Goal: Task Accomplishment & Management: Manage account settings

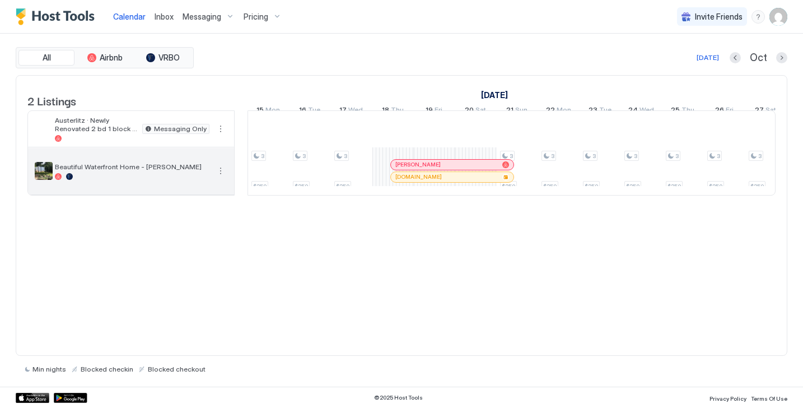
scroll to position [0, 1199]
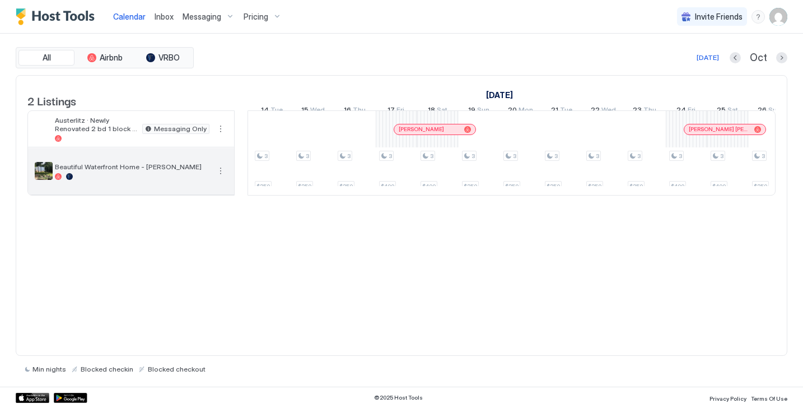
click at [109, 171] on span "Beautiful Waterfront Home - [PERSON_NAME]" at bounding box center [132, 166] width 155 height 8
click at [109, 180] on div at bounding box center [132, 176] width 155 height 7
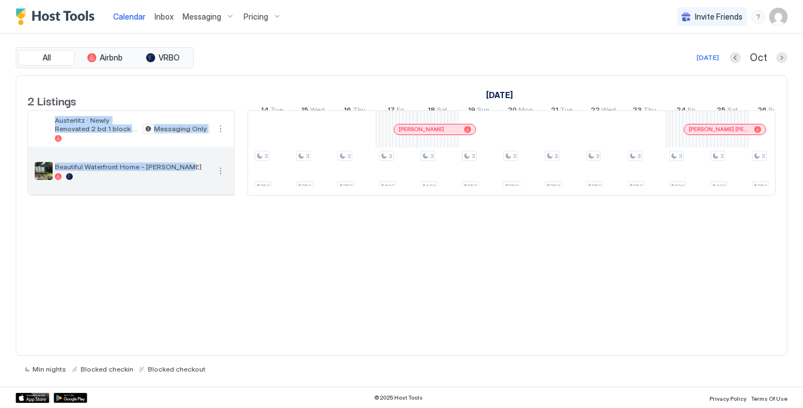
click at [109, 180] on div at bounding box center [132, 176] width 155 height 7
click at [43, 180] on img "listing image" at bounding box center [44, 171] width 18 height 18
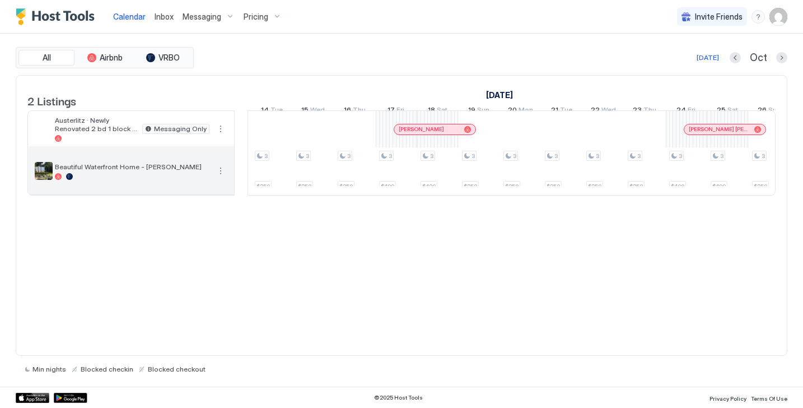
click at [124, 180] on div at bounding box center [132, 176] width 155 height 7
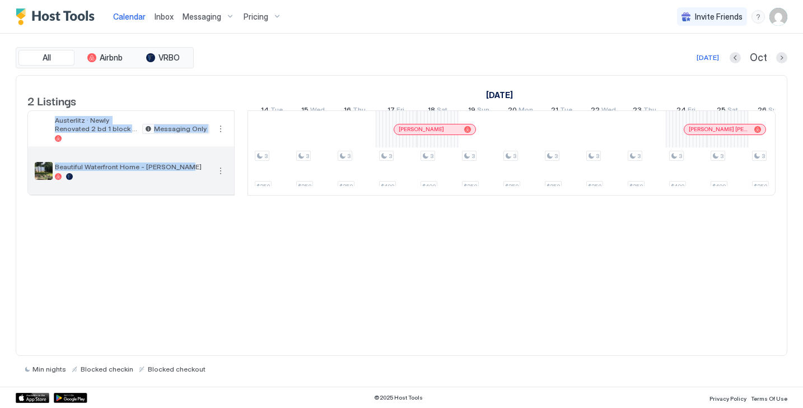
click at [124, 180] on div at bounding box center [132, 176] width 155 height 7
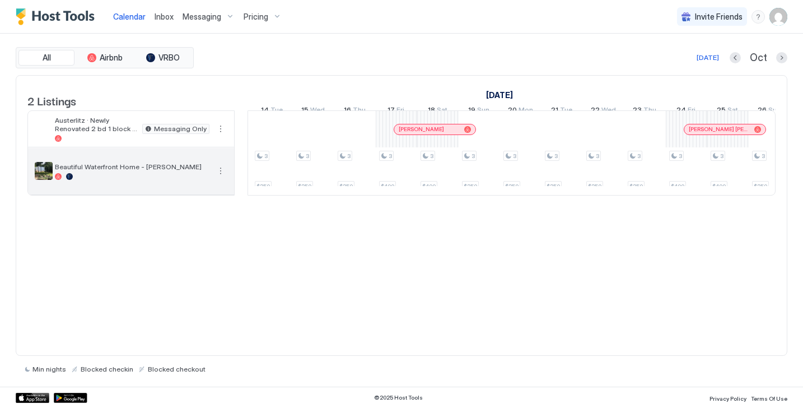
click at [125, 180] on div at bounding box center [132, 176] width 155 height 7
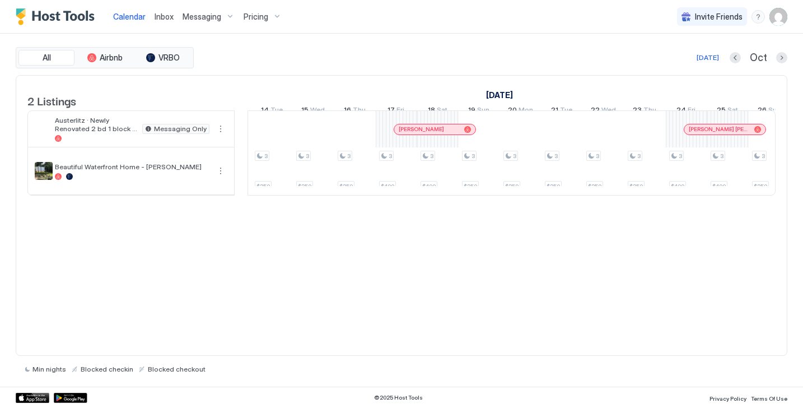
click at [780, 13] on img "User profile" at bounding box center [779, 17] width 18 height 18
click at [717, 64] on div "Settings" at bounding box center [716, 63] width 142 height 20
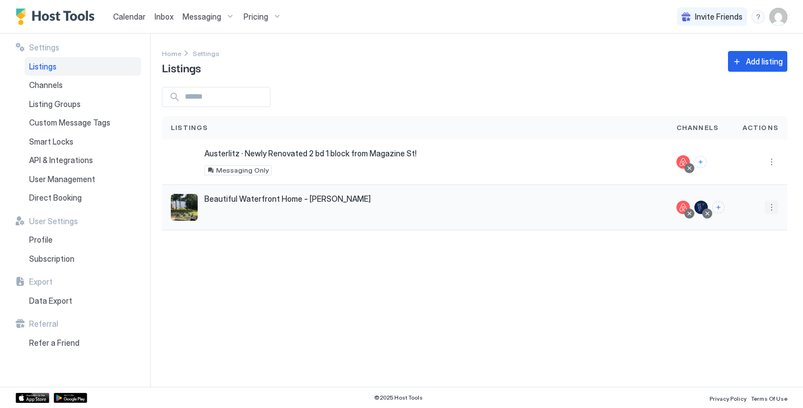
click at [774, 206] on button "More options" at bounding box center [771, 207] width 13 height 13
click at [747, 263] on div "Listing Settings" at bounding box center [743, 259] width 77 height 18
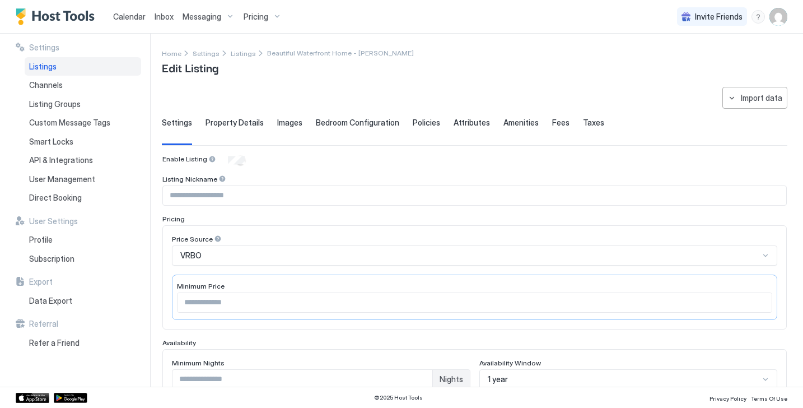
click at [233, 120] on span "Property Details" at bounding box center [235, 123] width 58 height 10
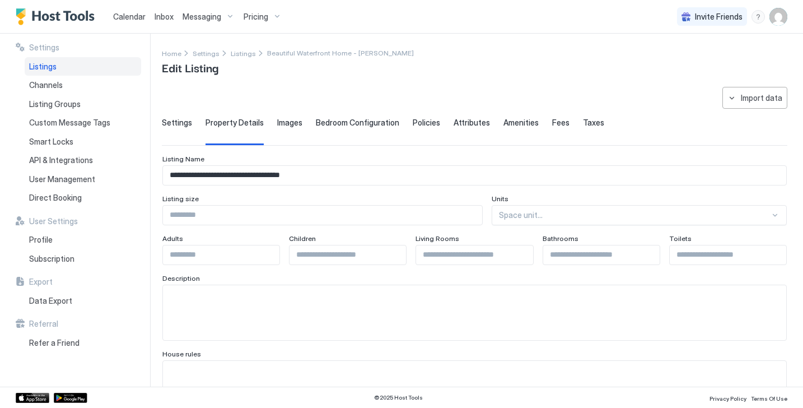
click at [284, 125] on span "Images" at bounding box center [289, 123] width 25 height 10
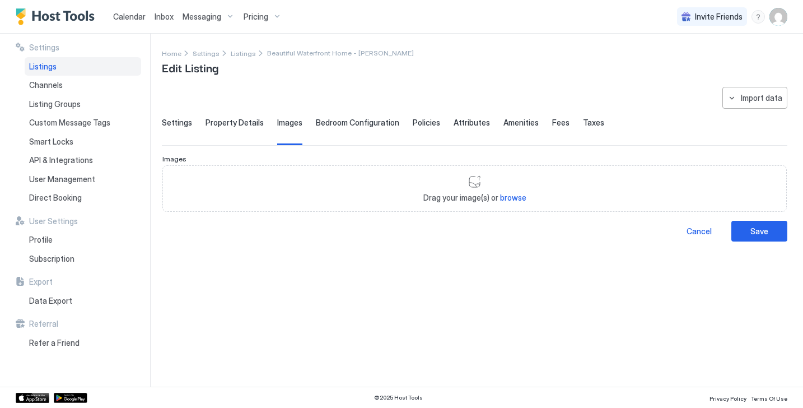
click at [351, 124] on span "Bedroom Configuration" at bounding box center [357, 123] width 83 height 10
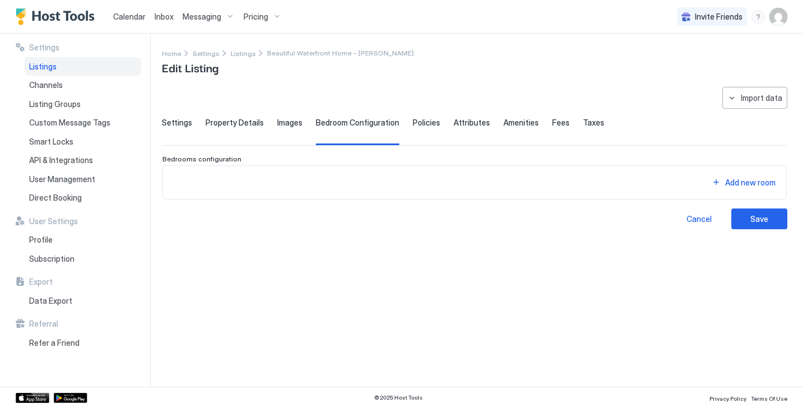
click at [416, 122] on span "Policies" at bounding box center [426, 123] width 27 height 10
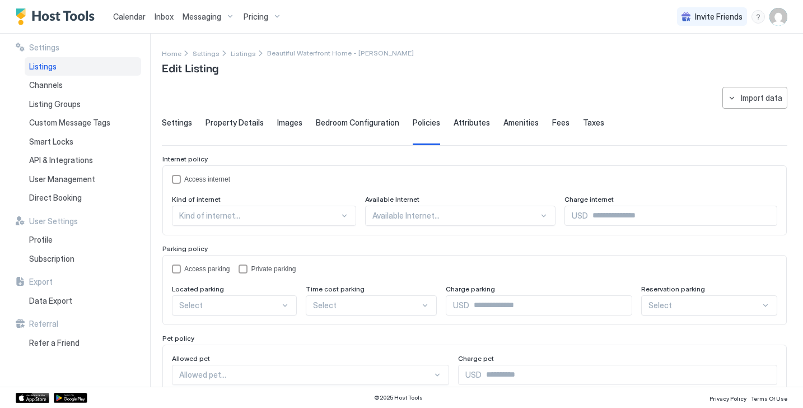
click at [465, 122] on span "Attributes" at bounding box center [472, 123] width 36 height 10
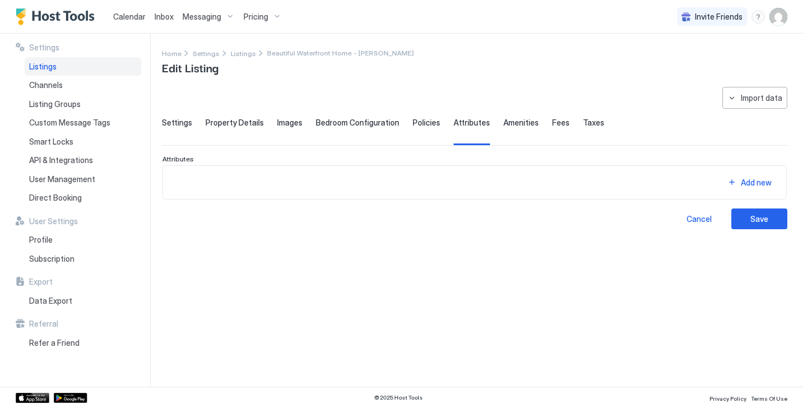
click at [513, 122] on span "Amenities" at bounding box center [521, 123] width 35 height 10
click at [539, 122] on div "Settings Property Details Images Bedroom Configuration Policies Attributes Amen…" at bounding box center [475, 131] width 626 height 27
click at [179, 124] on span "Settings" at bounding box center [177, 123] width 30 height 10
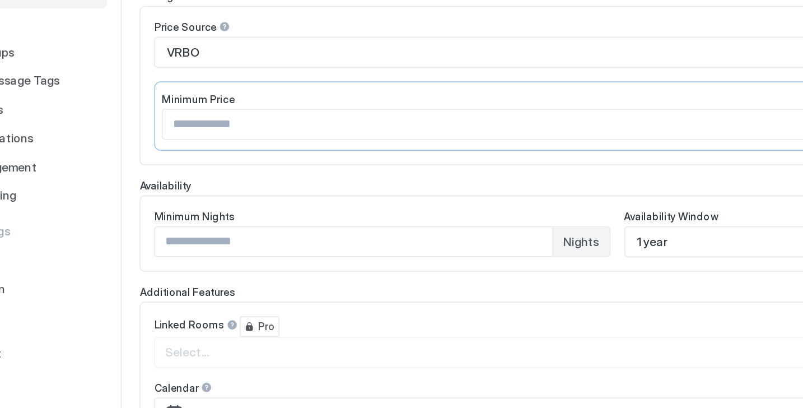
scroll to position [214, 0]
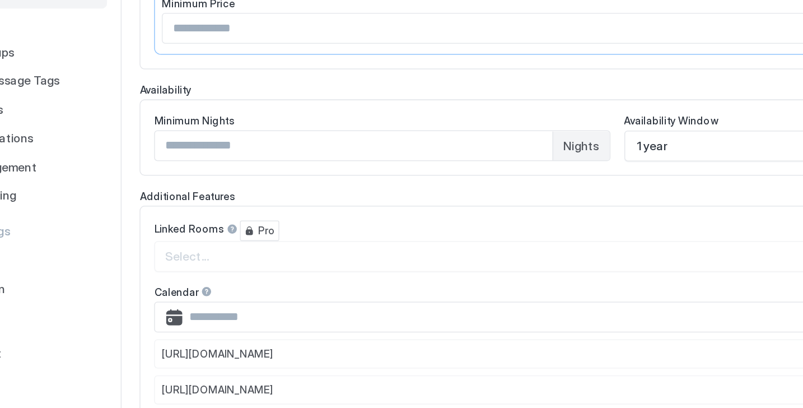
click at [514, 175] on div "1 year" at bounding box center [628, 165] width 299 height 20
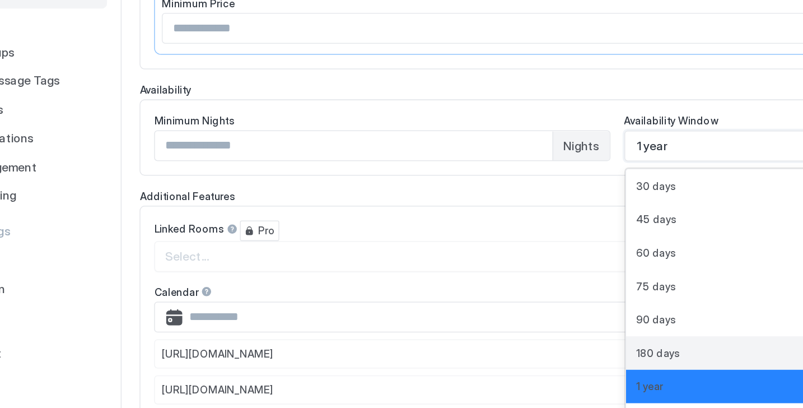
click at [503, 296] on span "180 days" at bounding box center [501, 300] width 29 height 8
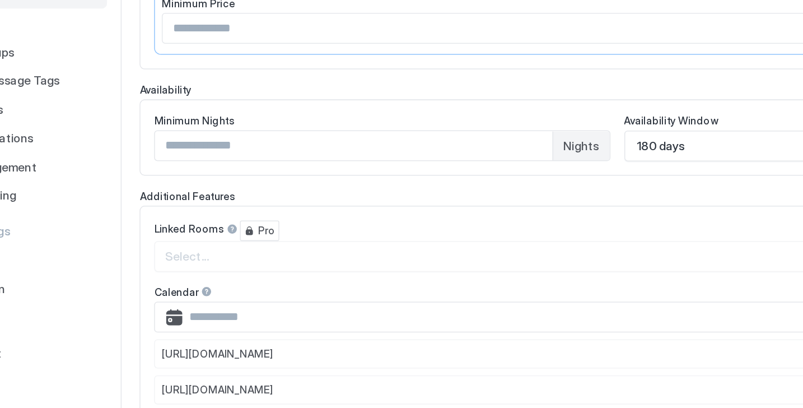
click at [484, 215] on div "Linked Rooms Pro" at bounding box center [474, 220] width 605 height 13
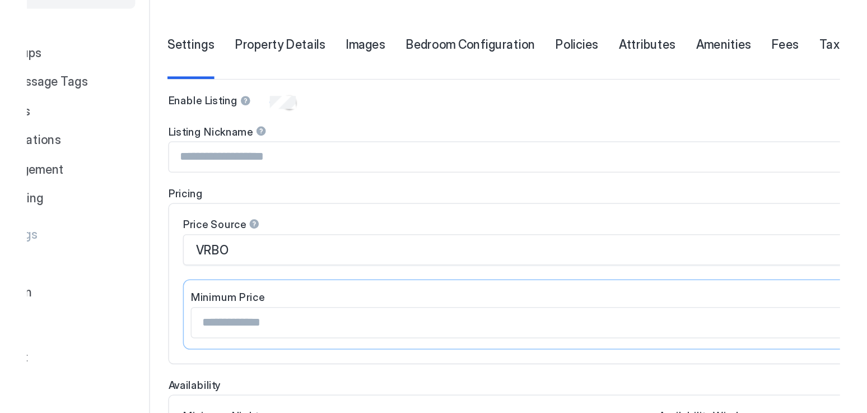
scroll to position [0, 0]
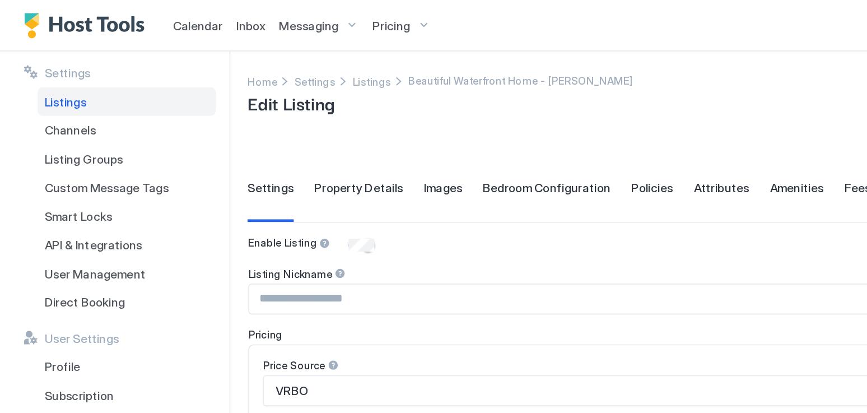
click at [38, 64] on span "Listings" at bounding box center [42, 67] width 27 height 10
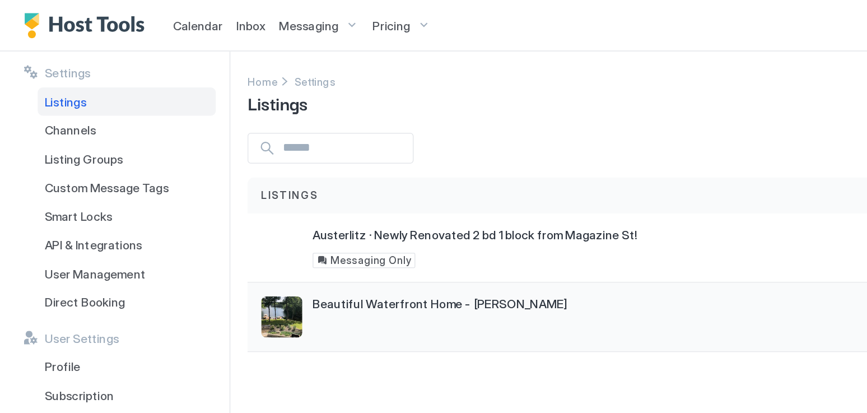
click at [211, 201] on span "Beautiful Waterfront Home - [PERSON_NAME]" at bounding box center [287, 199] width 166 height 10
click at [184, 205] on img "listing image" at bounding box center [184, 207] width 27 height 27
click at [246, 193] on div "Beautiful Waterfront Home - [PERSON_NAME] [STREET_ADDRESS]" at bounding box center [447, 207] width 570 height 45
click at [204, 205] on div "Beautiful Waterfront Home - [PERSON_NAME] [STREET_ADDRESS]" at bounding box center [447, 207] width 552 height 27
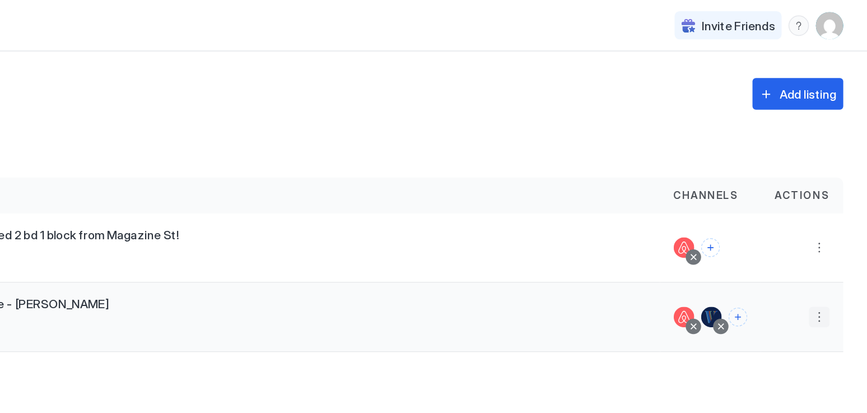
click at [803, 207] on button "More options" at bounding box center [835, 207] width 13 height 13
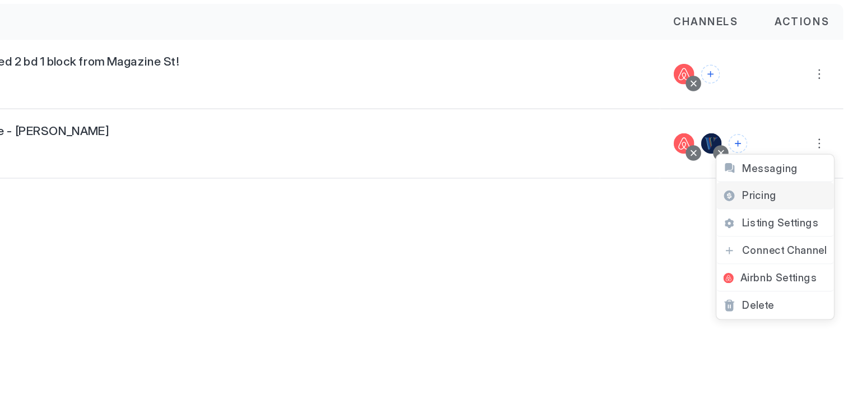
click at [795, 240] on span "Pricing" at bounding box center [796, 241] width 22 height 8
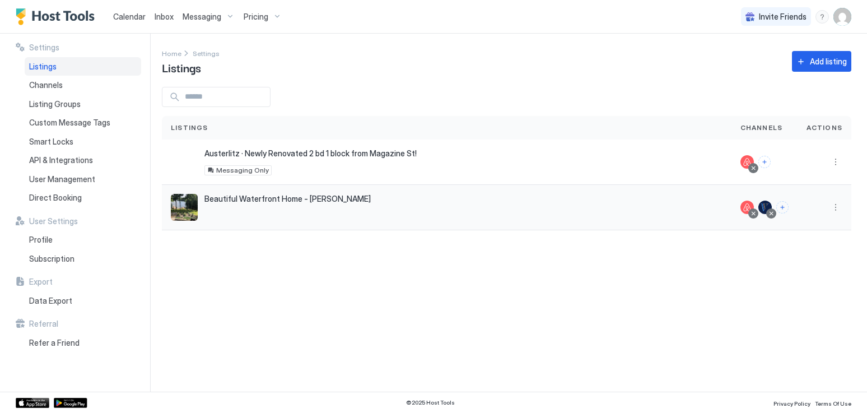
click at [429, 209] on div "Beautiful Waterfront Home - [PERSON_NAME] [STREET_ADDRESS]" at bounding box center [447, 207] width 552 height 27
click at [803, 208] on button "More options" at bounding box center [835, 207] width 13 height 13
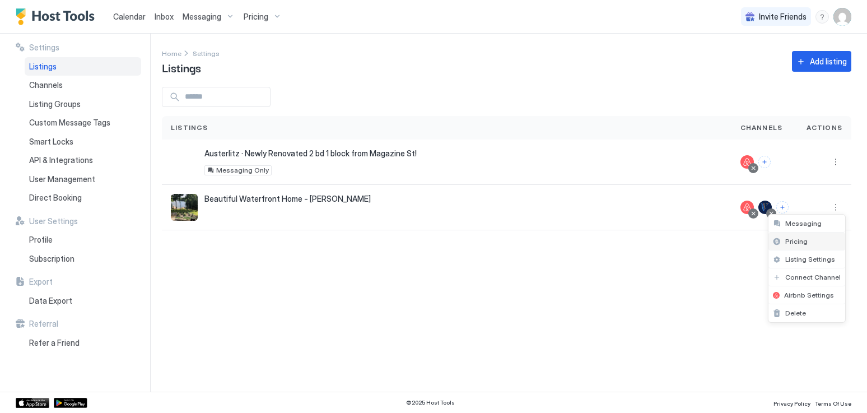
click at [799, 243] on span "Pricing" at bounding box center [796, 241] width 22 height 8
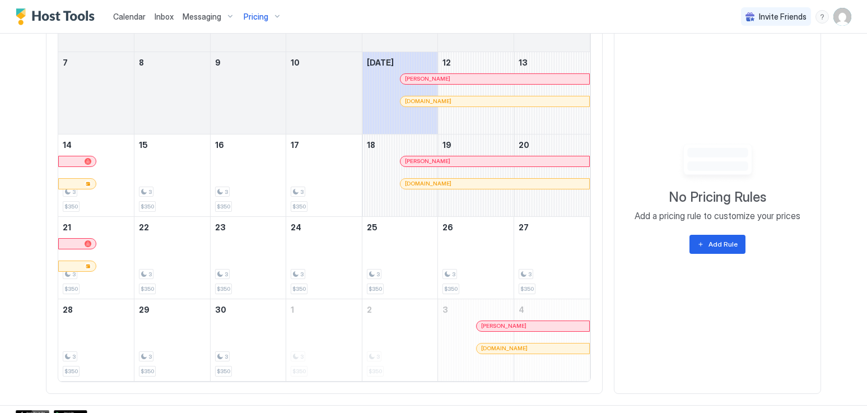
scroll to position [468, 0]
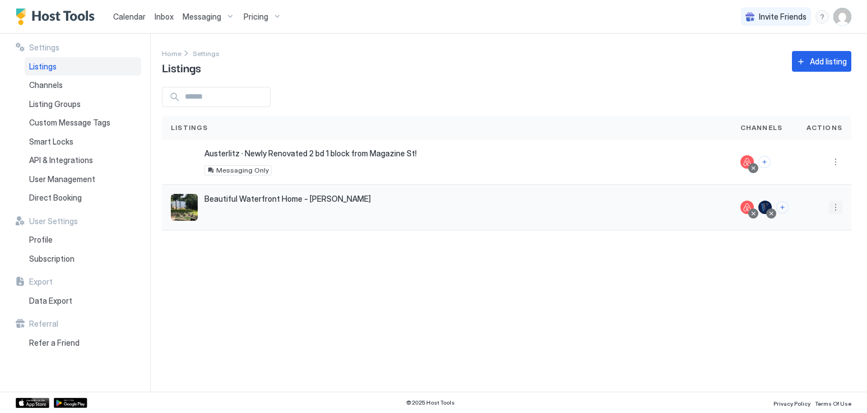
click at [803, 203] on button "More options" at bounding box center [835, 207] width 13 height 13
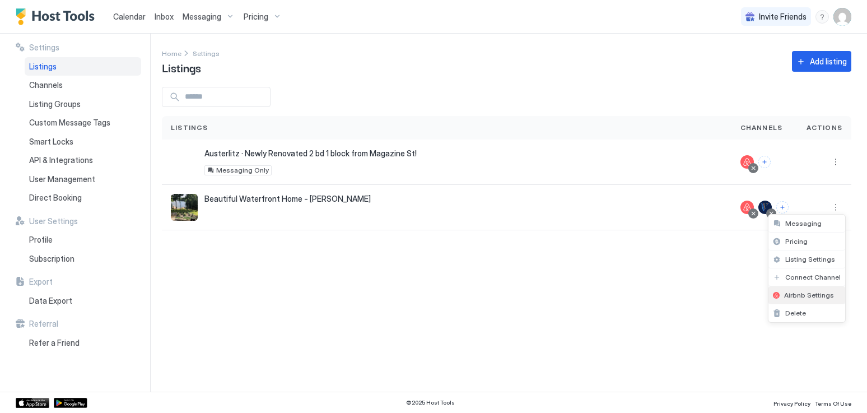
click at [803, 291] on span "Airbnb Settings" at bounding box center [809, 295] width 50 height 8
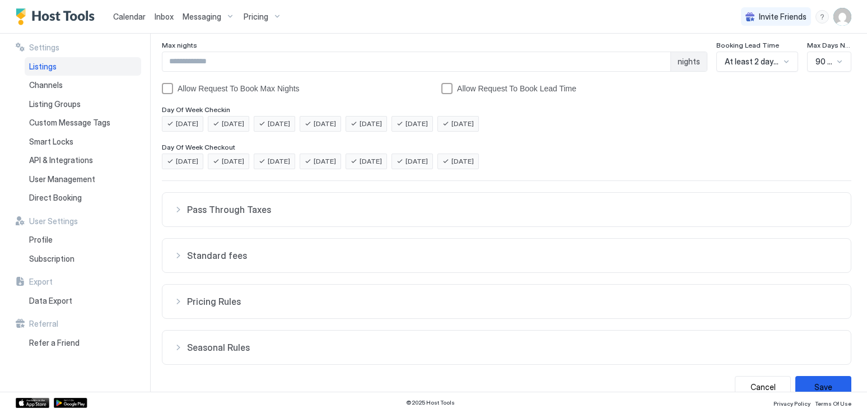
scroll to position [211, 0]
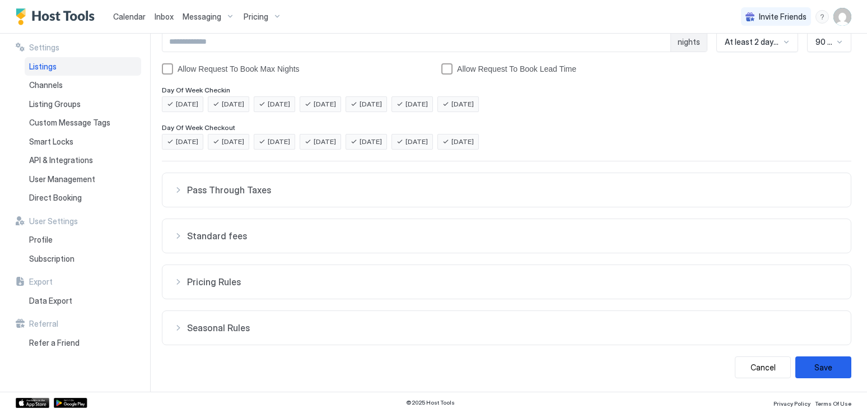
click at [442, 281] on span "Pricing Rules" at bounding box center [513, 281] width 653 height 11
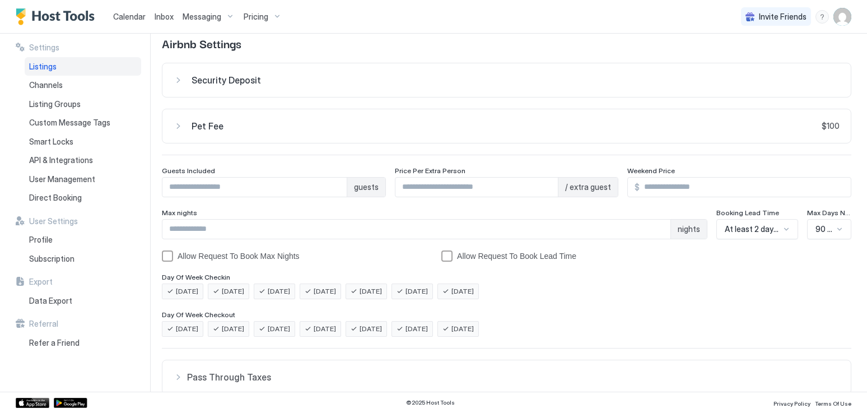
scroll to position [0, 0]
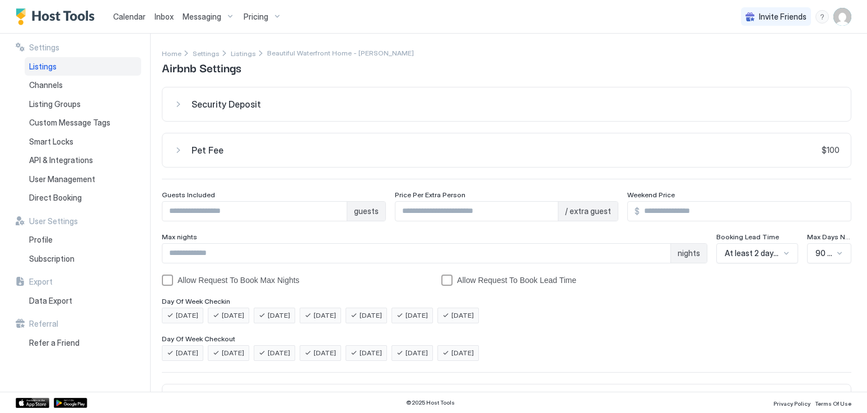
click at [226, 17] on div "Messaging" at bounding box center [208, 16] width 61 height 19
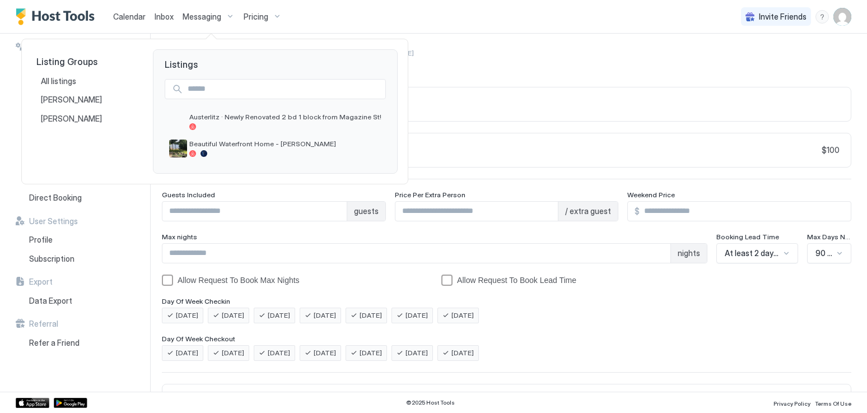
click at [268, 14] on div at bounding box center [433, 206] width 867 height 413
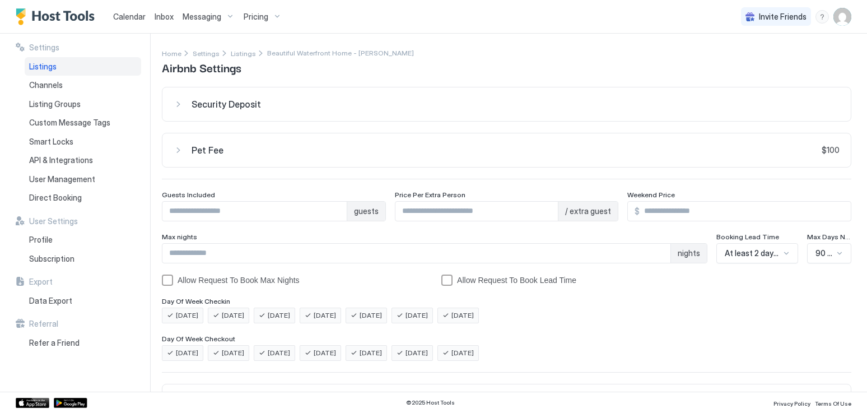
click at [271, 15] on div "Pricing" at bounding box center [262, 16] width 47 height 19
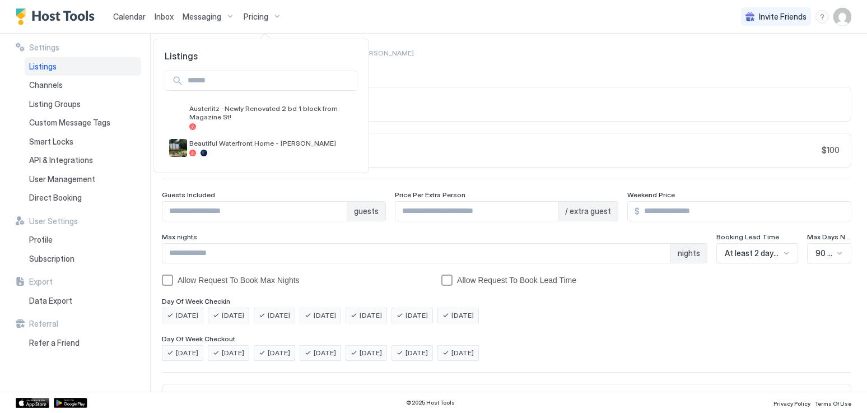
click at [455, 14] on div at bounding box center [433, 206] width 867 height 413
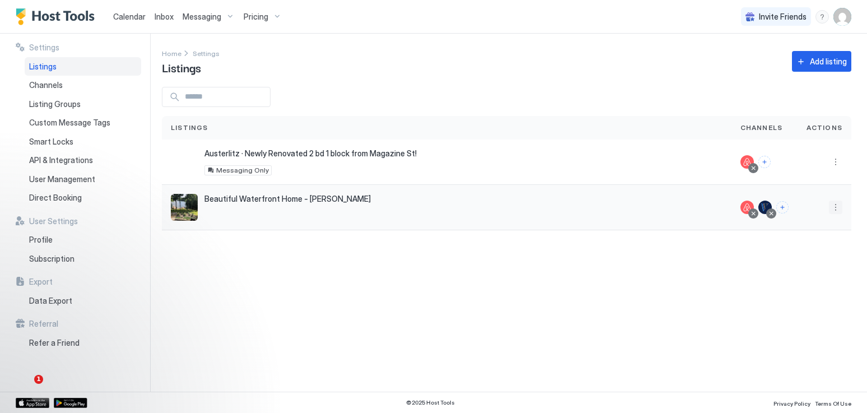
click at [831, 206] on button "More options" at bounding box center [835, 207] width 13 height 13
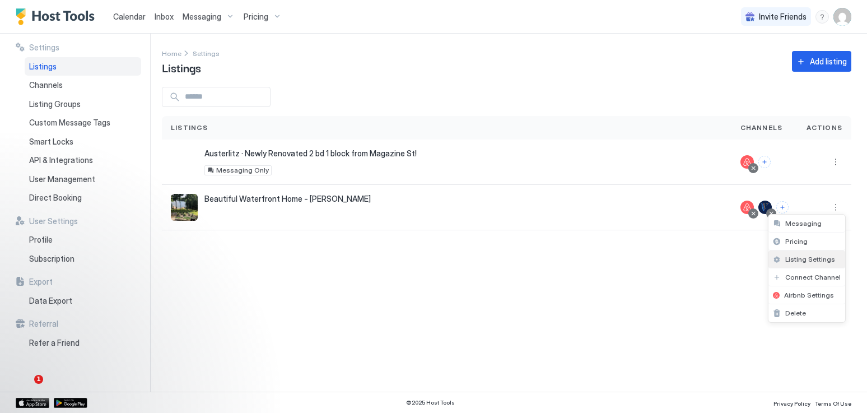
click at [827, 260] on span "Listing Settings" at bounding box center [810, 259] width 50 height 8
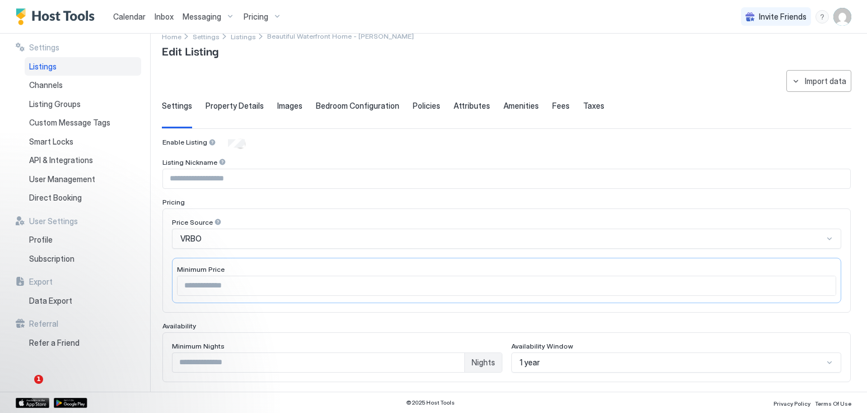
scroll to position [17, 0]
click at [818, 279] on input "***" at bounding box center [507, 285] width 658 height 19
click at [817, 283] on input "***" at bounding box center [507, 285] width 658 height 19
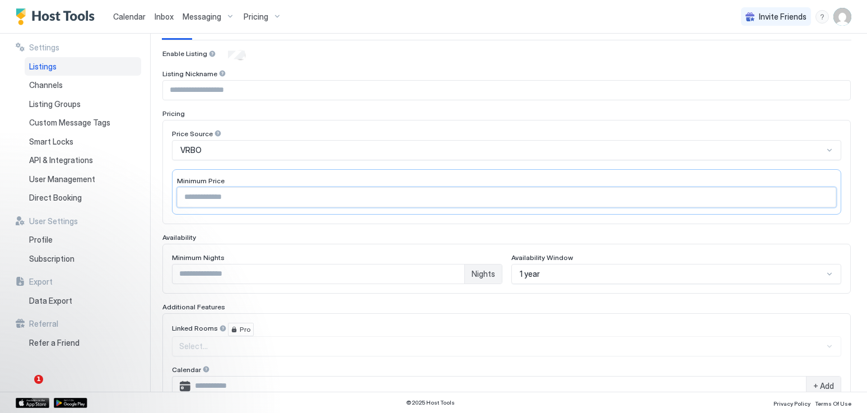
scroll to position [112, 0]
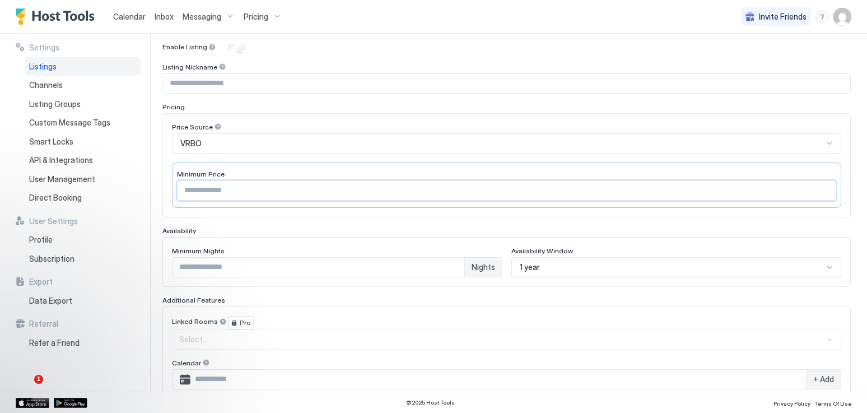
type input "***"
click at [822, 265] on div "1 year" at bounding box center [676, 267] width 330 height 20
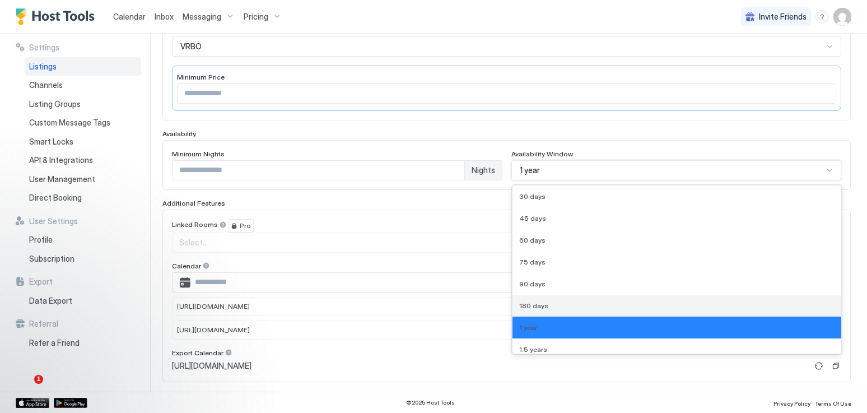
click at [778, 301] on div "180 days" at bounding box center [677, 305] width 316 height 8
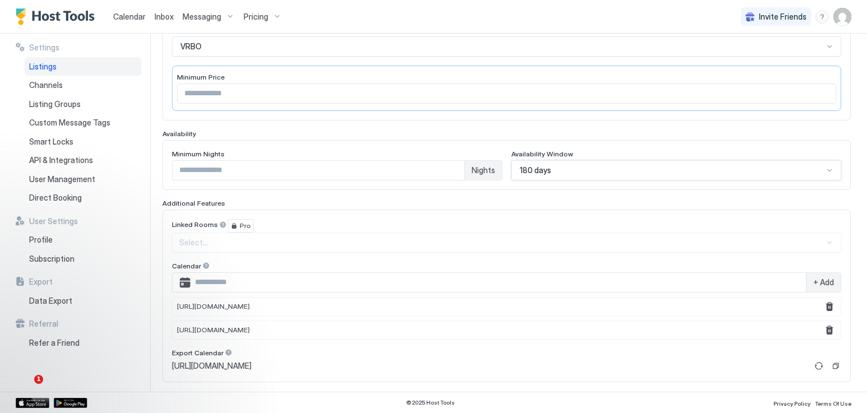
scroll to position [334, 0]
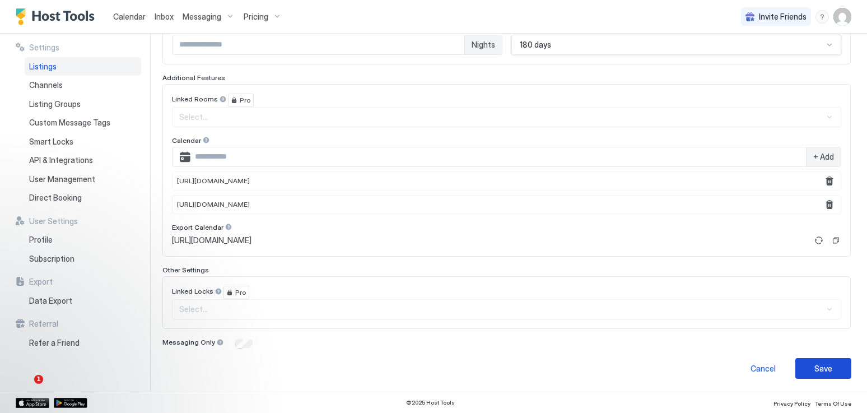
click at [818, 366] on div "Save" at bounding box center [823, 368] width 18 height 12
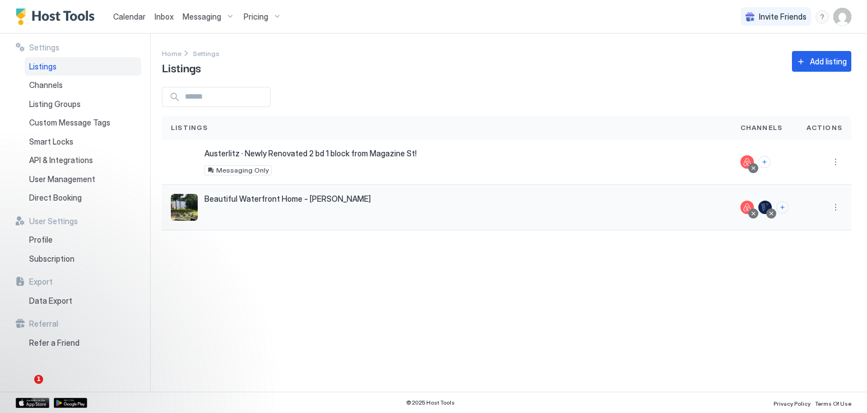
click at [418, 211] on div "Beautiful Waterfront Home - [PERSON_NAME] [STREET_ADDRESS]" at bounding box center [447, 207] width 552 height 27
click at [819, 210] on div at bounding box center [825, 207] width 36 height 13
click at [836, 206] on button "More options" at bounding box center [835, 207] width 13 height 13
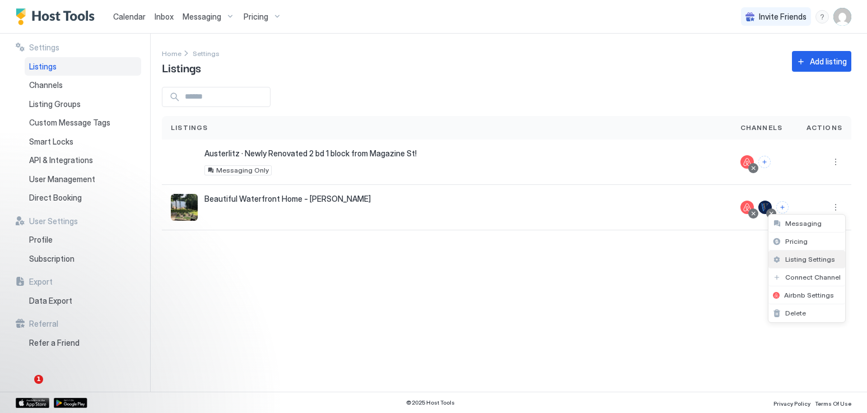
click at [803, 259] on span "Listing Settings" at bounding box center [810, 259] width 50 height 8
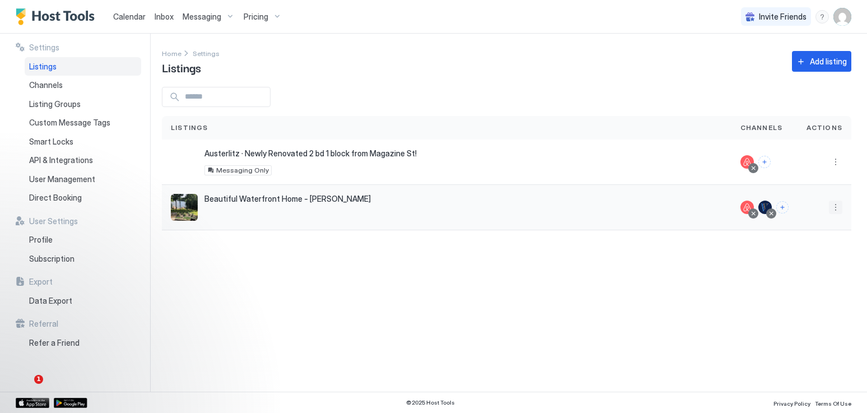
click at [833, 206] on button "More options" at bounding box center [835, 207] width 13 height 13
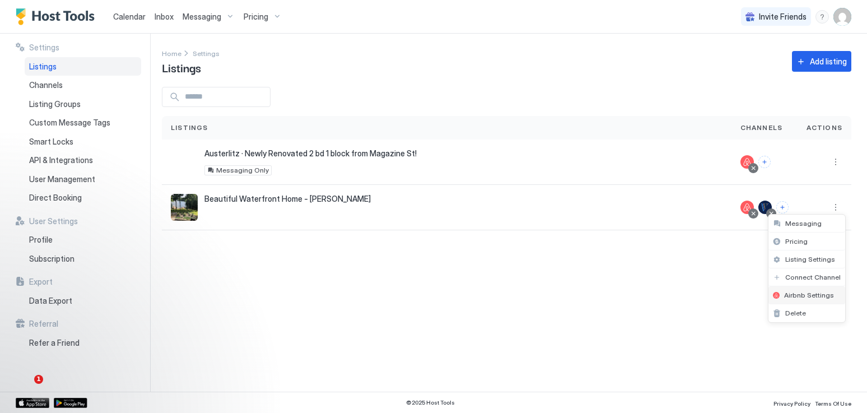
click at [800, 295] on span "Airbnb Settings" at bounding box center [809, 295] width 50 height 8
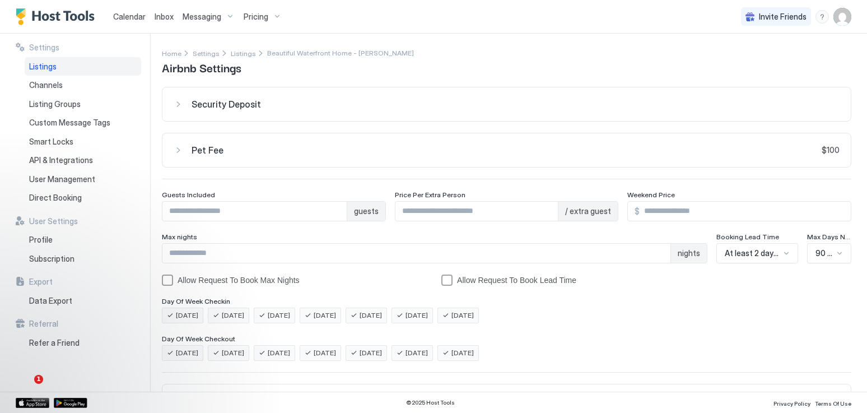
click at [730, 194] on div "Weekend Price" at bounding box center [739, 195] width 224 height 11
click at [729, 206] on input "***" at bounding box center [745, 211] width 211 height 19
click at [840, 211] on input "***" at bounding box center [745, 211] width 211 height 19
click at [799, 218] on input "***" at bounding box center [745, 211] width 211 height 19
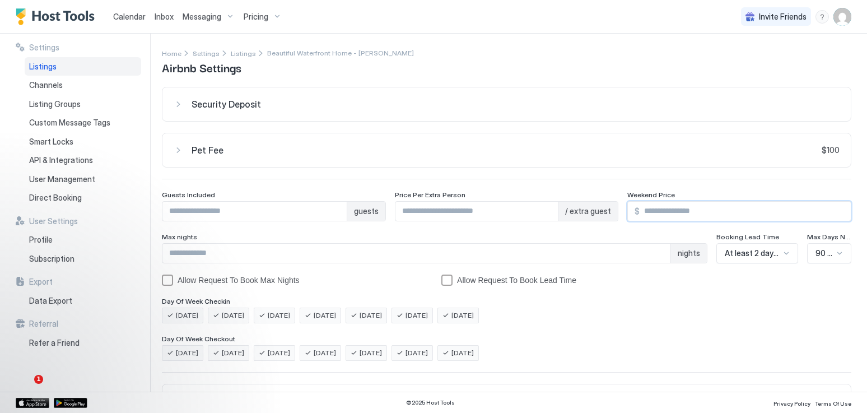
click at [799, 218] on input "***" at bounding box center [745, 211] width 211 height 19
type input "***"
click at [792, 330] on div "Security Deposit $ Pet Fee $100 $ *** Guests Included * guests Price Per Extra …" at bounding box center [507, 338] width 690 height 502
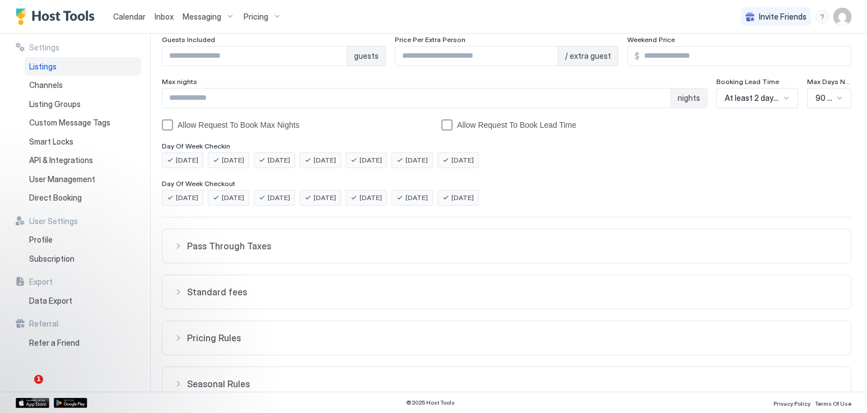
scroll to position [211, 0]
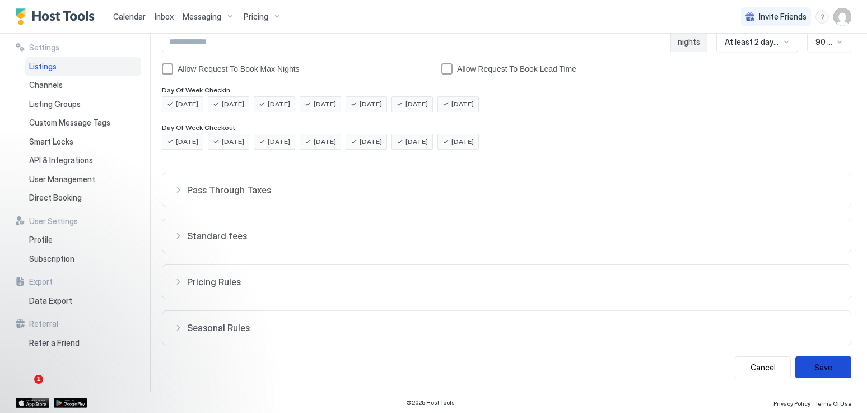
click at [823, 366] on button "Save" at bounding box center [823, 367] width 56 height 22
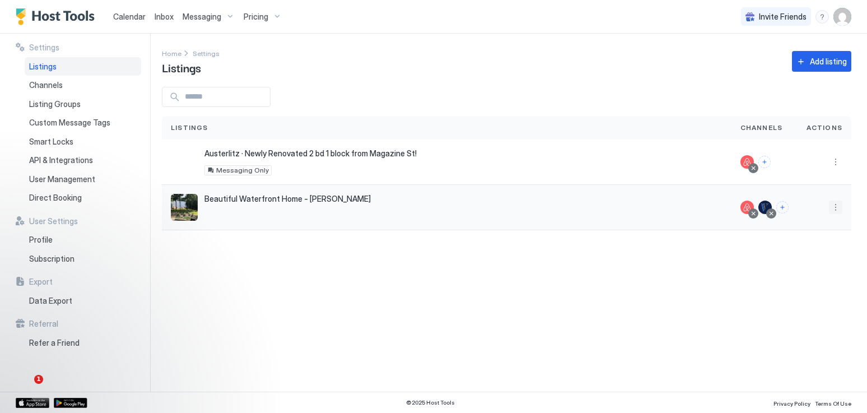
click at [835, 207] on button "More options" at bounding box center [835, 207] width 13 height 13
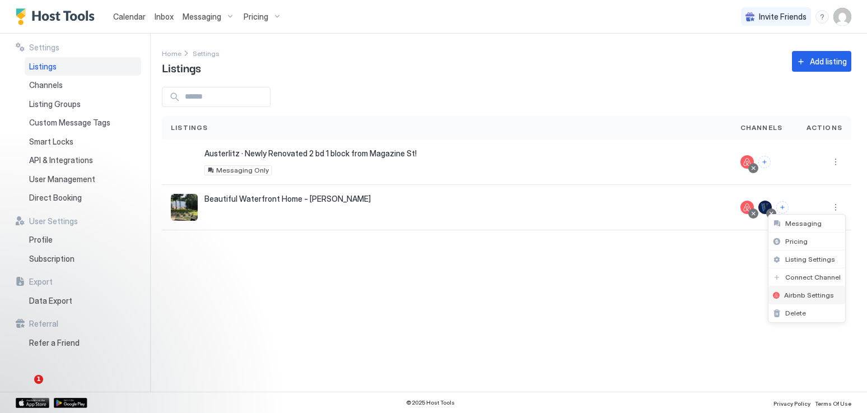
click at [812, 295] on span "Airbnb Settings" at bounding box center [809, 295] width 50 height 8
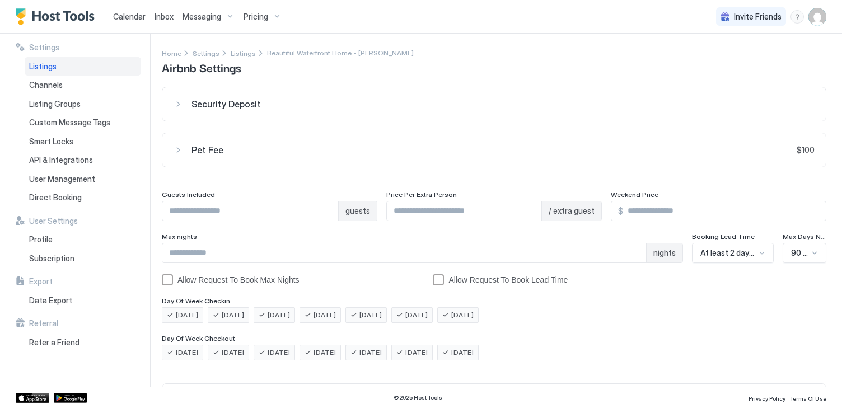
click at [54, 67] on span "Listings" at bounding box center [42, 67] width 27 height 10
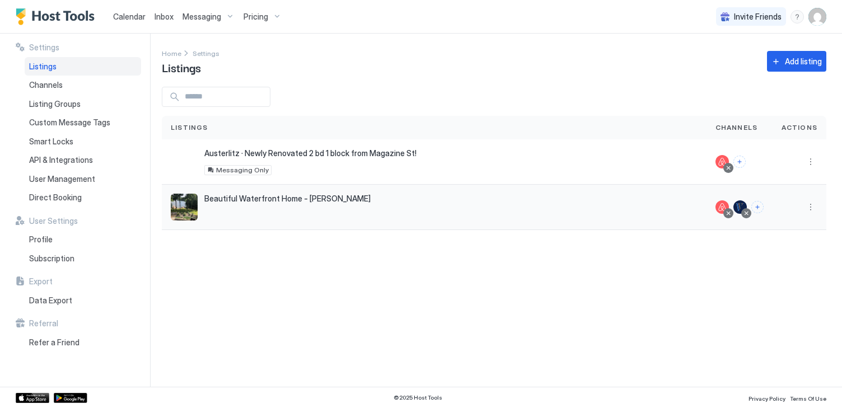
click at [810, 208] on button "More options" at bounding box center [810, 207] width 13 height 13
click at [784, 295] on span "Airbnb Settings" at bounding box center [785, 295] width 50 height 8
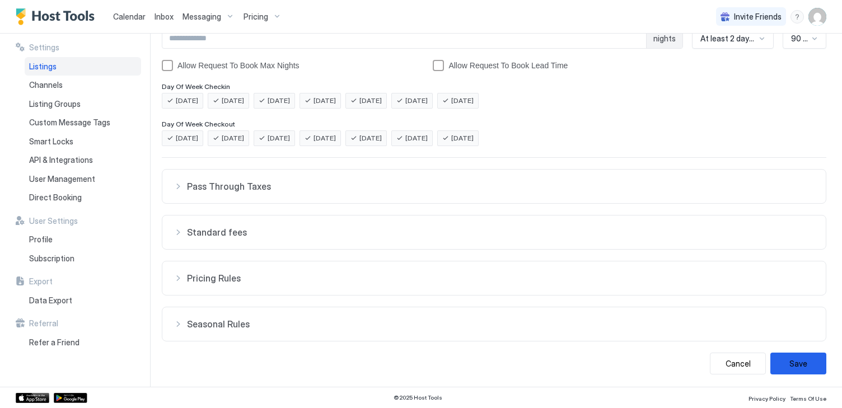
scroll to position [216, 0]
click at [772, 274] on span "Pricing Rules" at bounding box center [501, 277] width 628 height 11
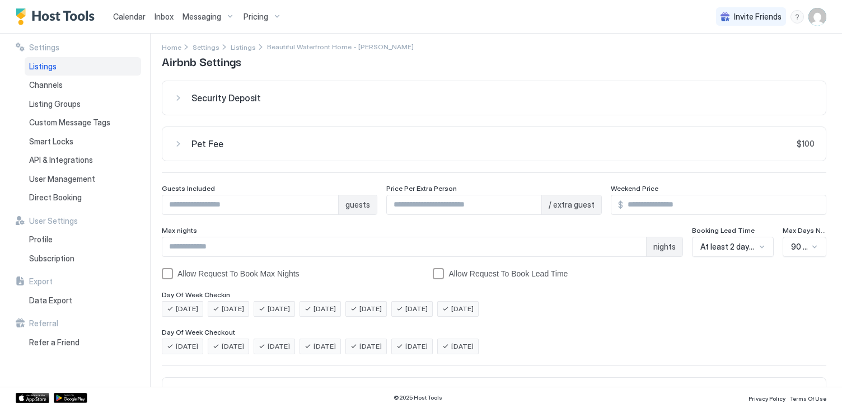
scroll to position [0, 0]
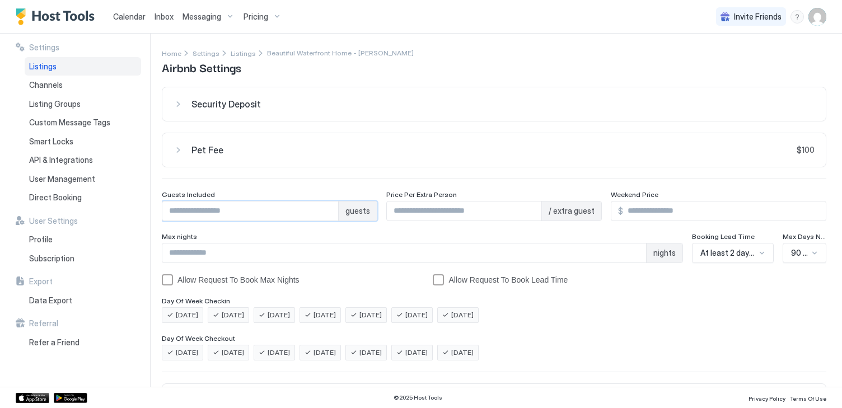
click at [238, 209] on input "*" at bounding box center [250, 211] width 176 height 19
type input "**"
click at [374, 234] on div "Max nights" at bounding box center [422, 237] width 521 height 11
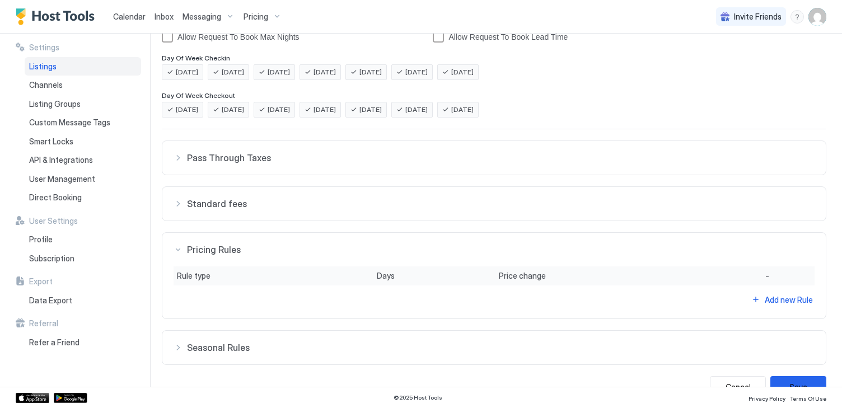
scroll to position [268, 0]
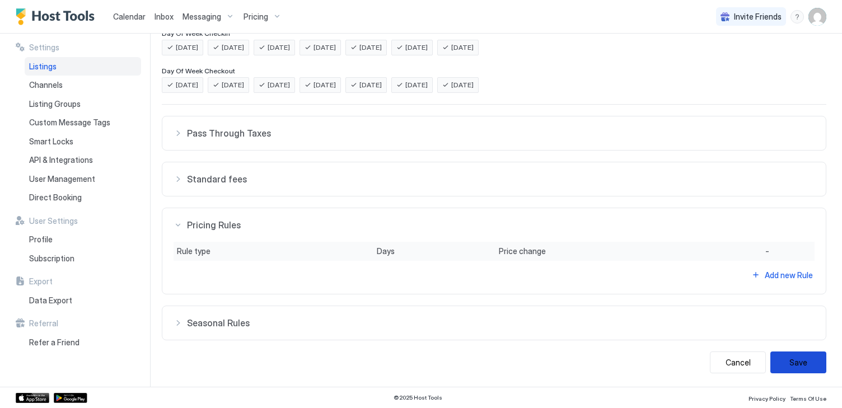
click at [800, 367] on button "Save" at bounding box center [799, 363] width 56 height 22
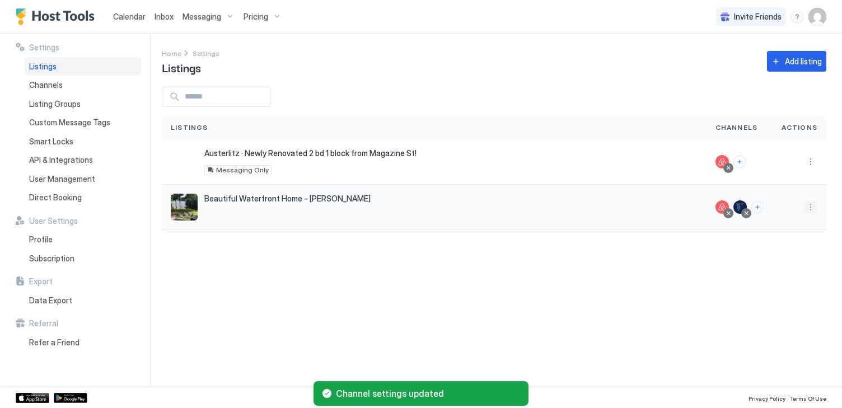
click at [809, 210] on button "More options" at bounding box center [810, 207] width 13 height 13
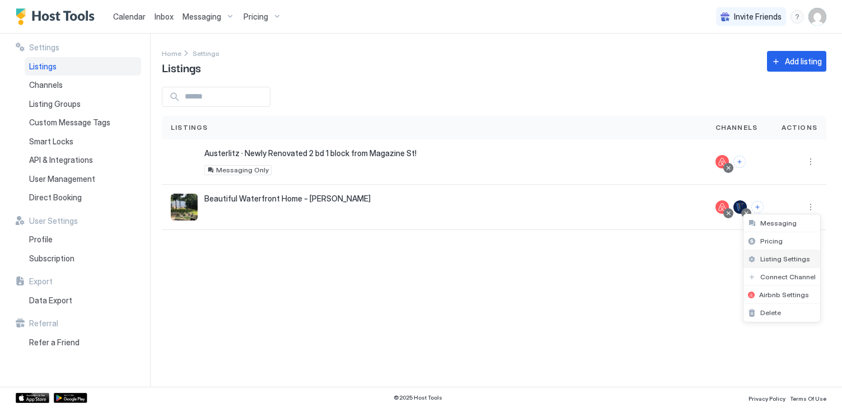
click at [778, 259] on span "Listing Settings" at bounding box center [786, 259] width 50 height 8
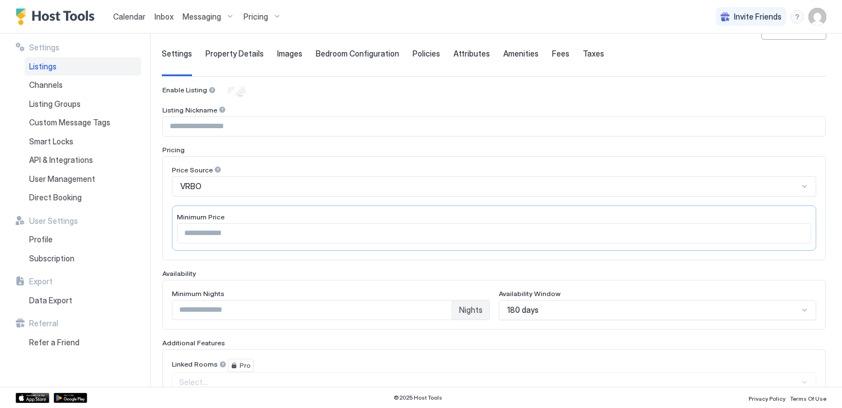
scroll to position [112, 0]
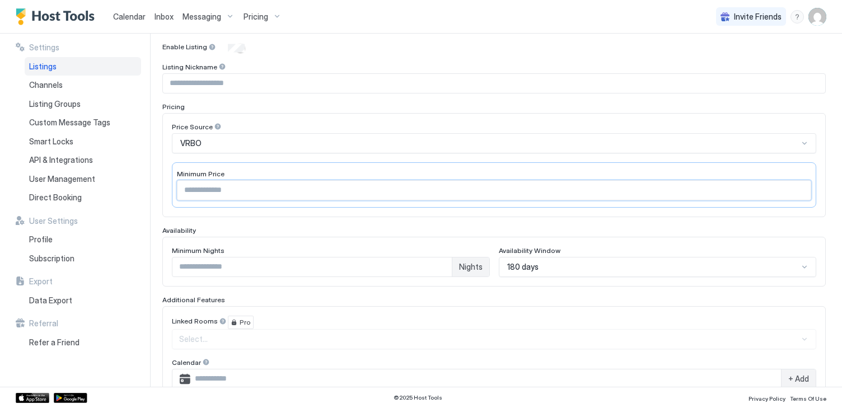
click at [698, 188] on input "***" at bounding box center [494, 190] width 633 height 19
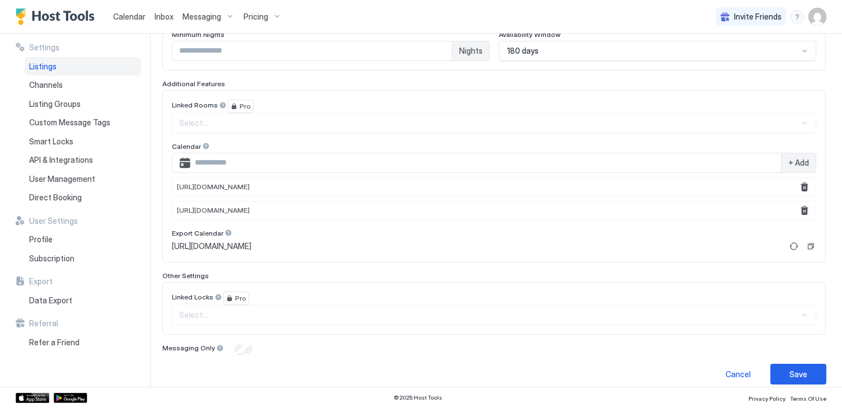
scroll to position [339, 0]
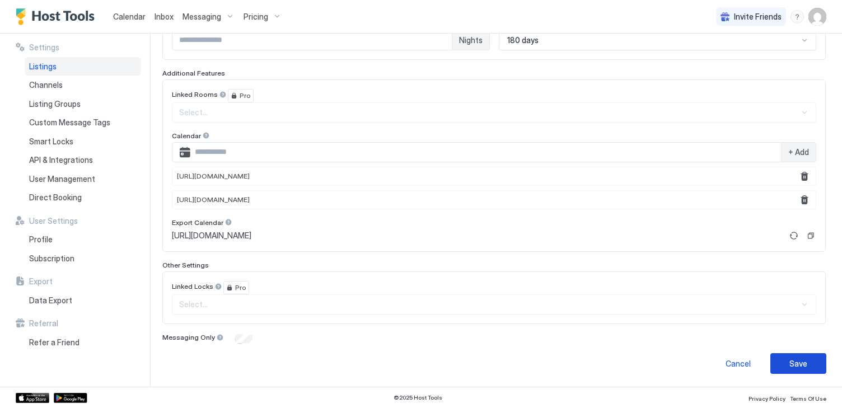
type input "***"
click at [802, 361] on div "Save" at bounding box center [799, 364] width 18 height 12
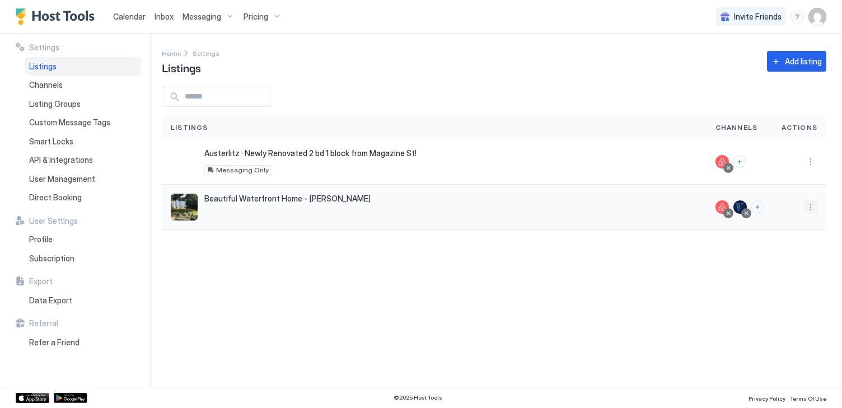
click at [811, 207] on button "More options" at bounding box center [810, 207] width 13 height 13
click at [610, 288] on div at bounding box center [421, 204] width 842 height 408
click at [813, 204] on button "More options" at bounding box center [810, 207] width 13 height 13
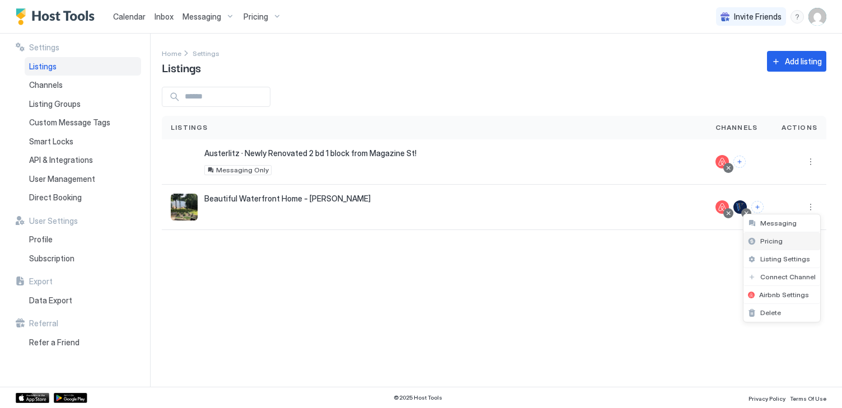
click at [772, 239] on span "Pricing" at bounding box center [772, 241] width 22 height 8
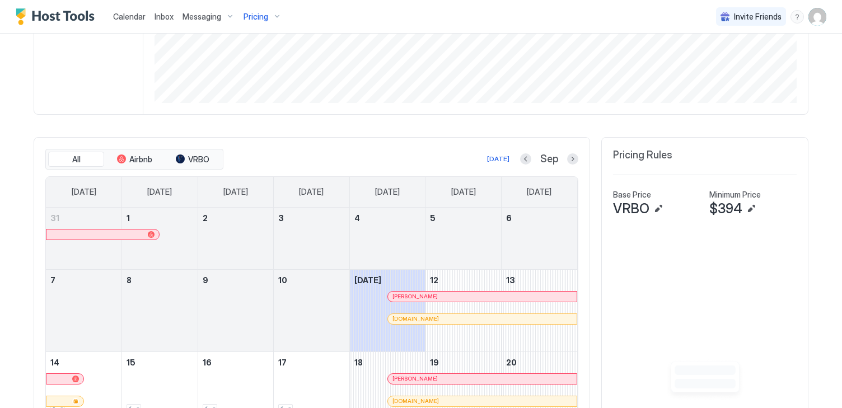
scroll to position [240, 0]
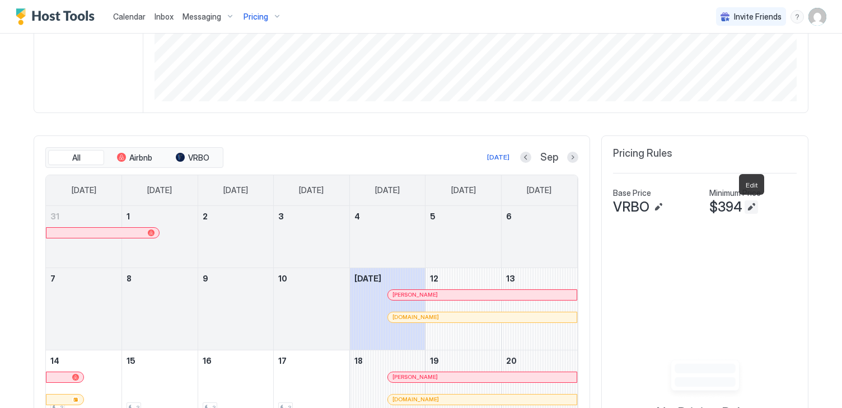
click at [752, 207] on button "Edit" at bounding box center [751, 207] width 13 height 13
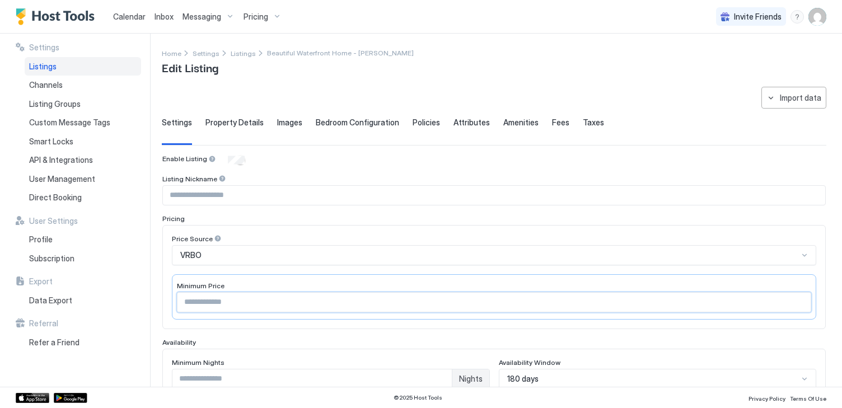
click at [611, 309] on input "***" at bounding box center [494, 302] width 633 height 19
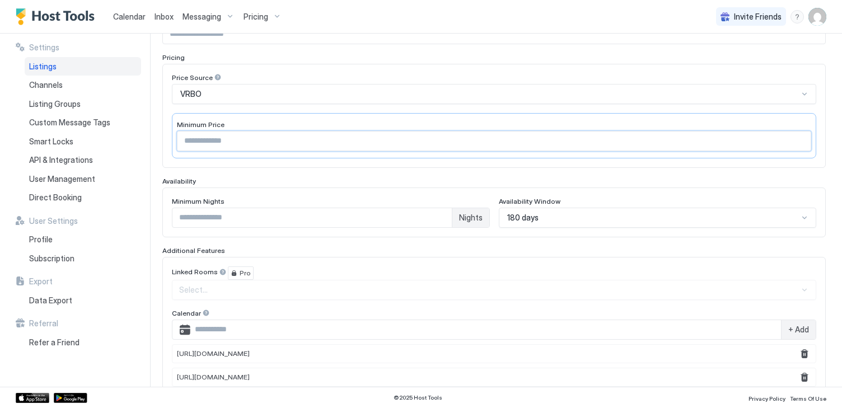
scroll to position [171, 0]
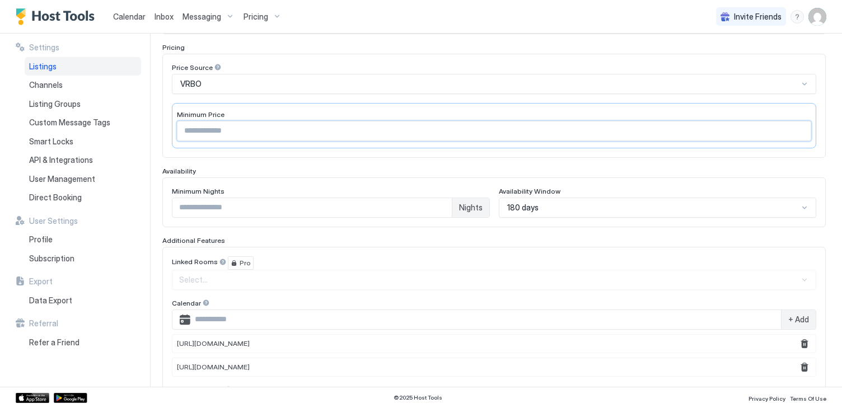
type input "*"
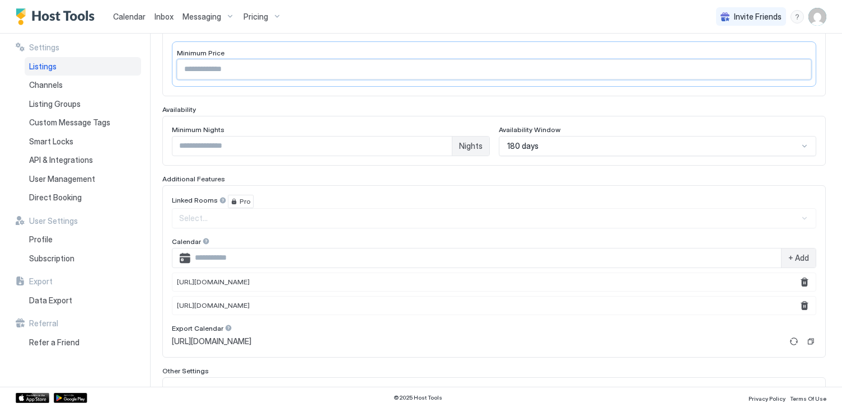
scroll to position [339, 0]
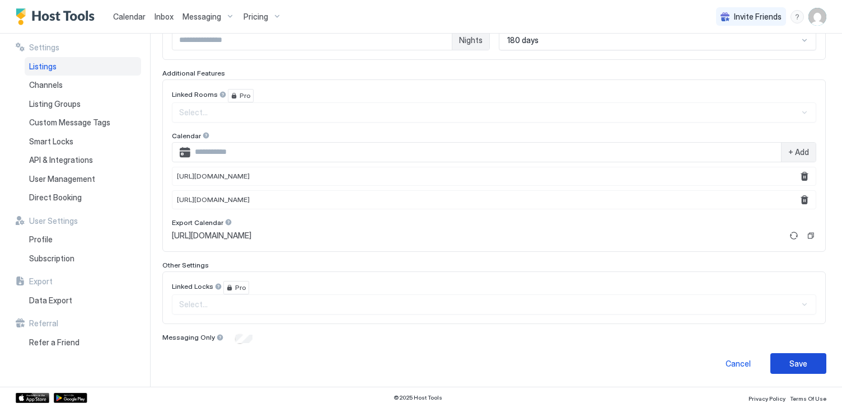
type input "***"
click at [800, 360] on div "Save" at bounding box center [799, 364] width 18 height 12
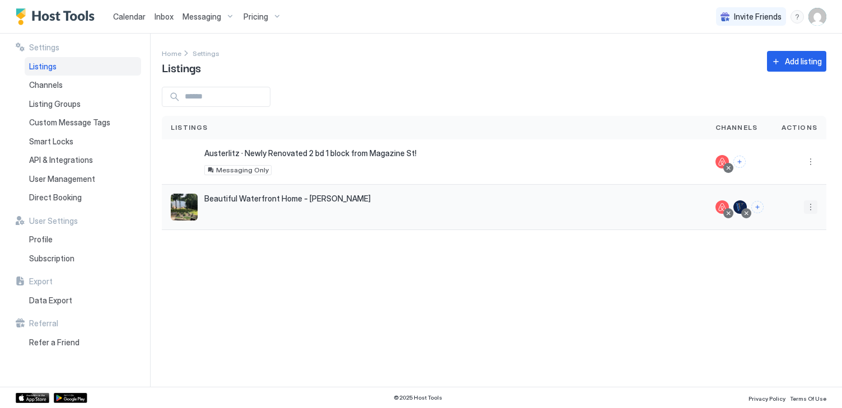
click at [808, 207] on button "More options" at bounding box center [810, 207] width 13 height 13
click at [781, 295] on span "Airbnb Settings" at bounding box center [785, 295] width 50 height 8
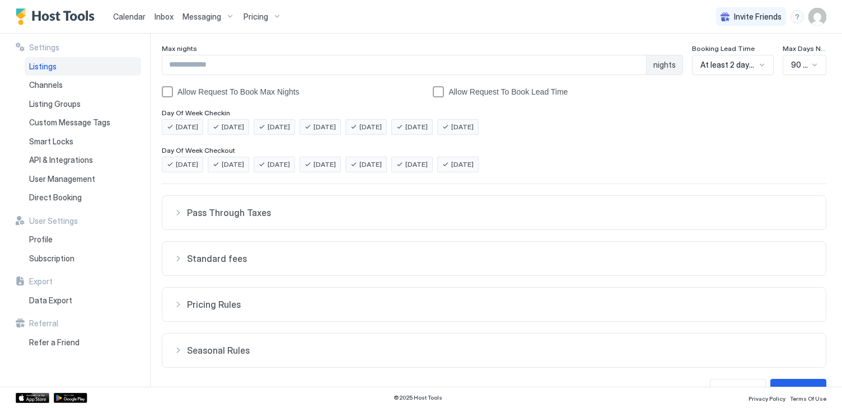
scroll to position [216, 0]
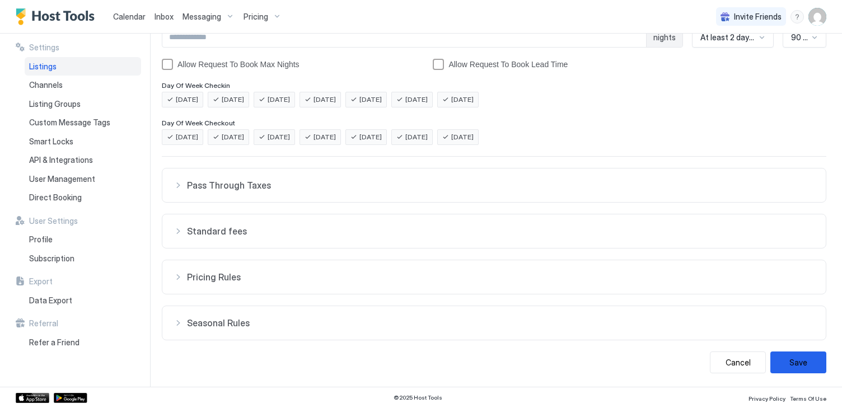
click at [770, 320] on span "Seasonal Rules" at bounding box center [501, 323] width 628 height 11
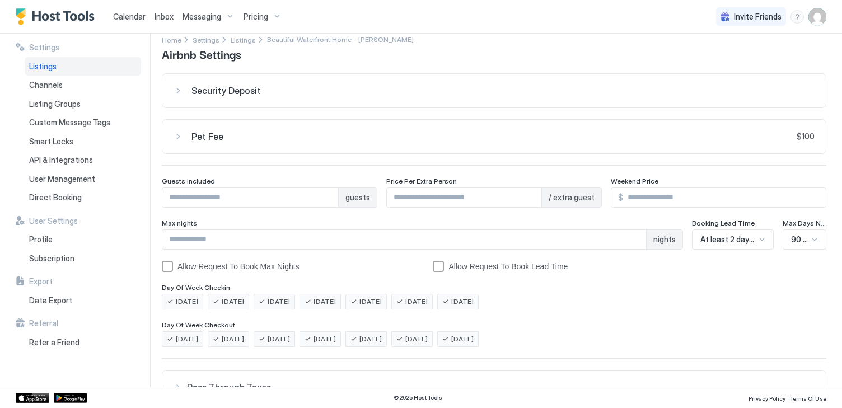
scroll to position [0, 0]
